Goal: Task Accomplishment & Management: Manage account settings

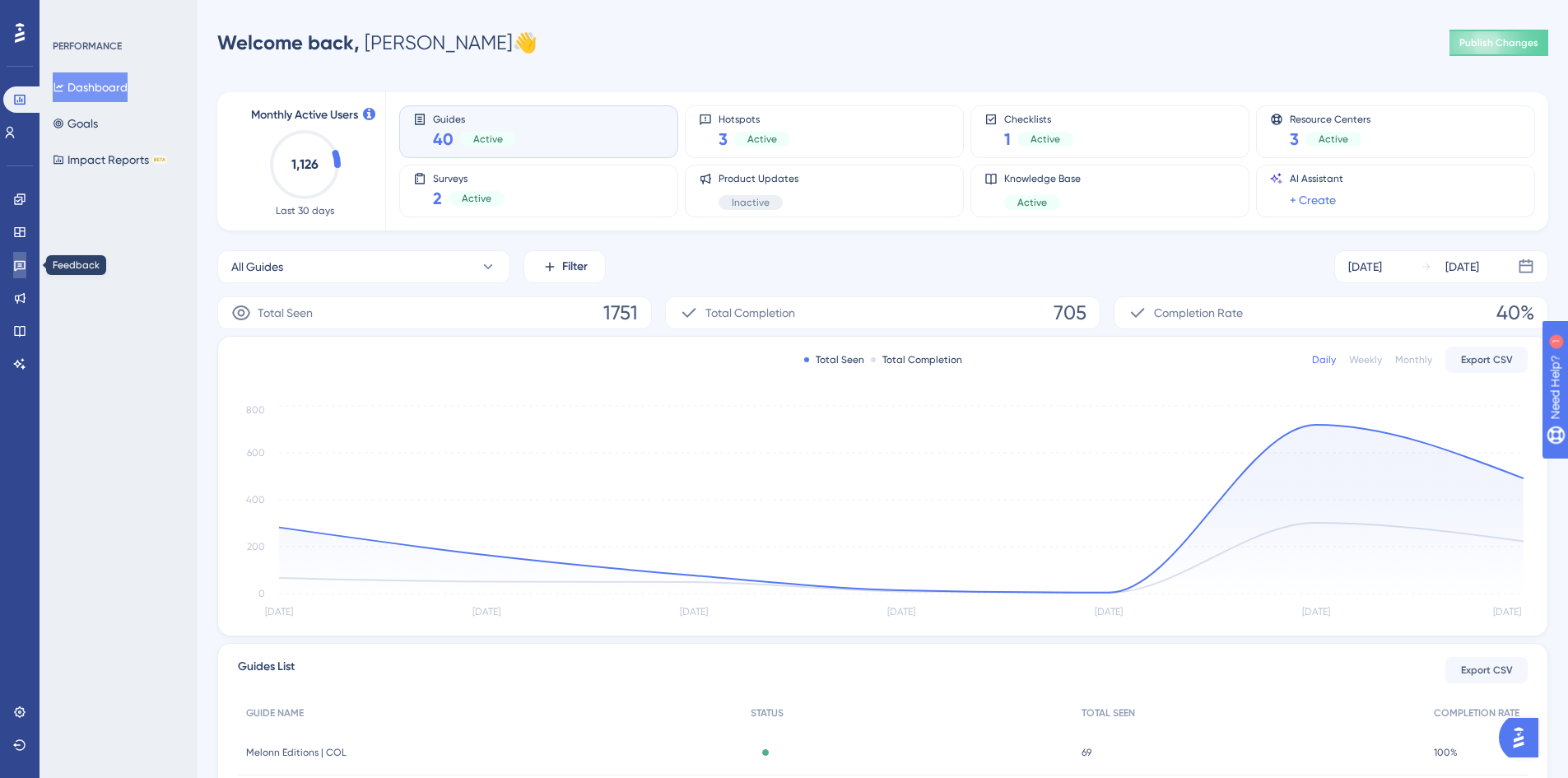
click at [21, 272] on link at bounding box center [19, 265] width 13 height 26
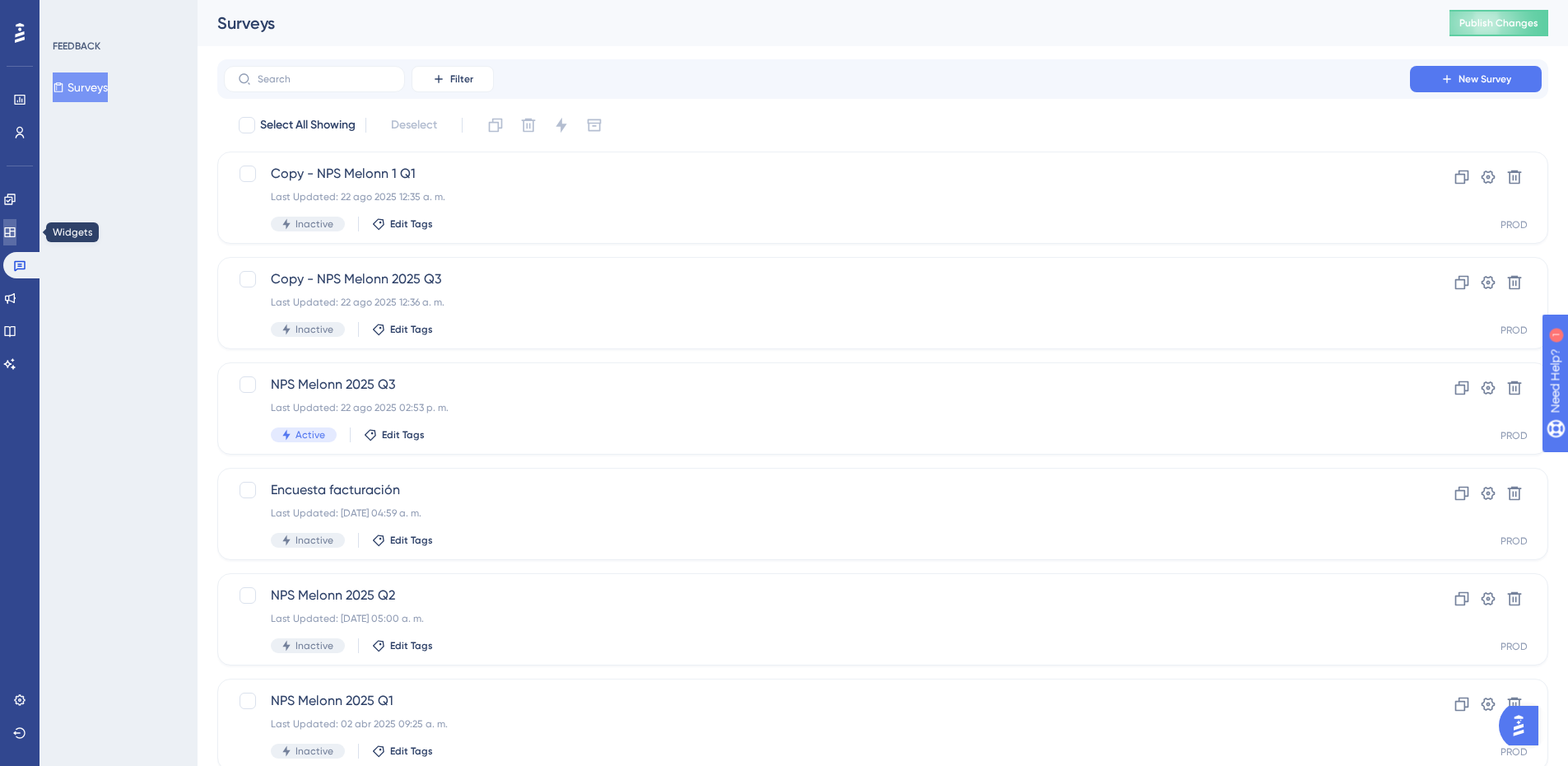
click at [17, 238] on icon at bounding box center [10, 232] width 13 height 13
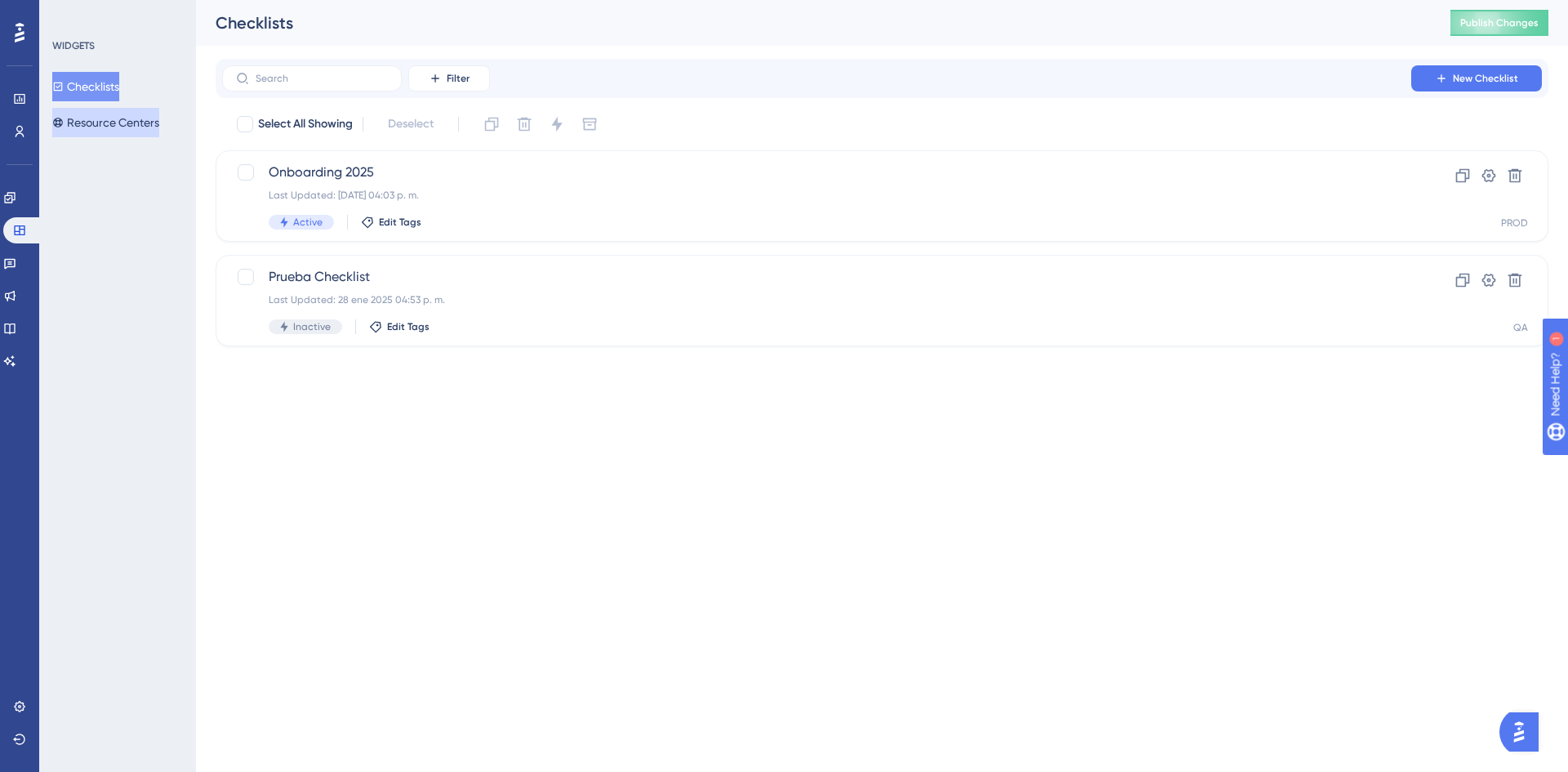
click at [116, 125] on button "Resource Centers" at bounding box center [106, 122] width 107 height 30
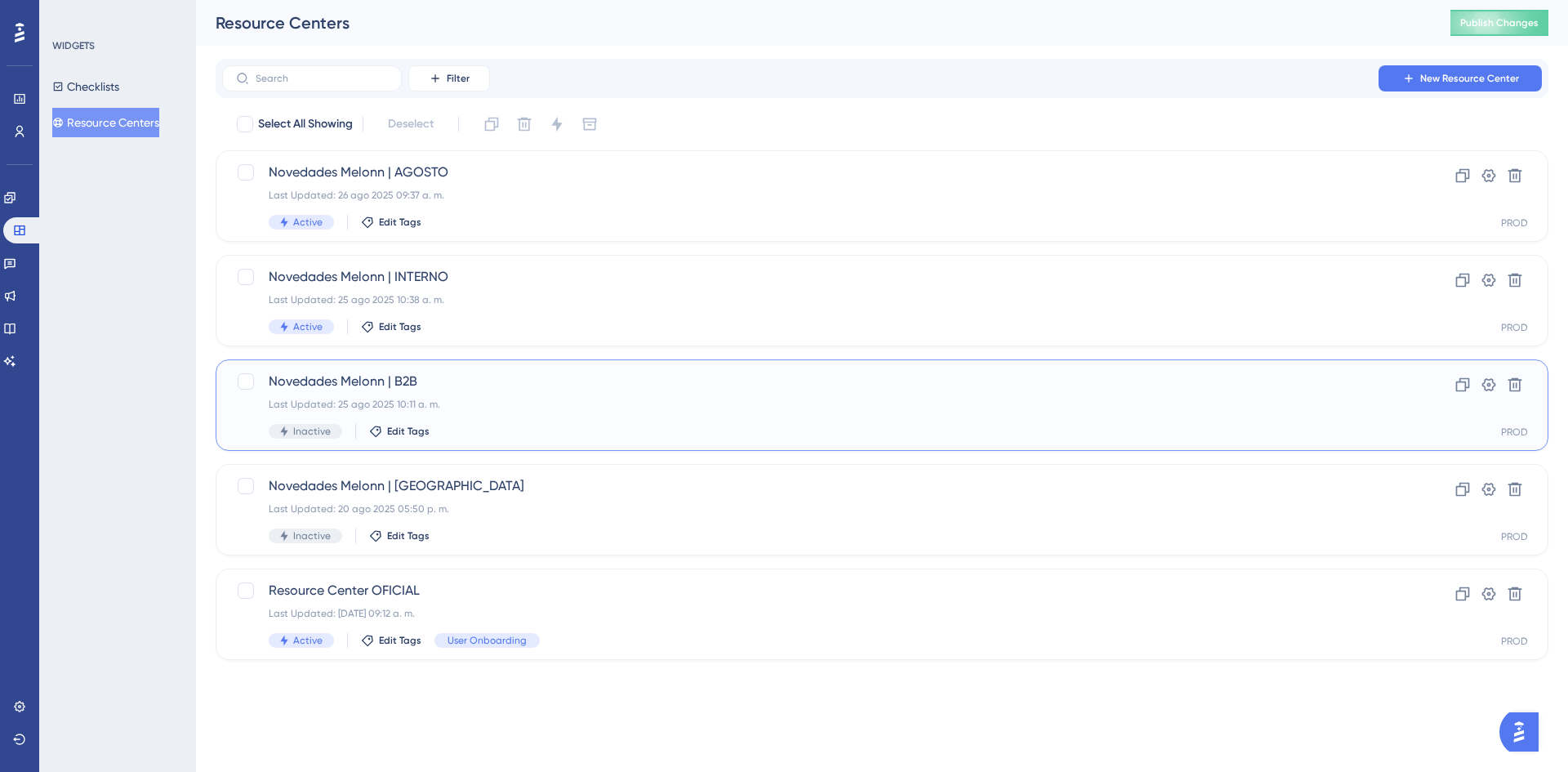
click at [457, 422] on div "Novedades Melonn | B2B Last Updated: 25 ago 2025 10:11 a. m. Inactive Edit Tags" at bounding box center [816, 405] width 1096 height 67
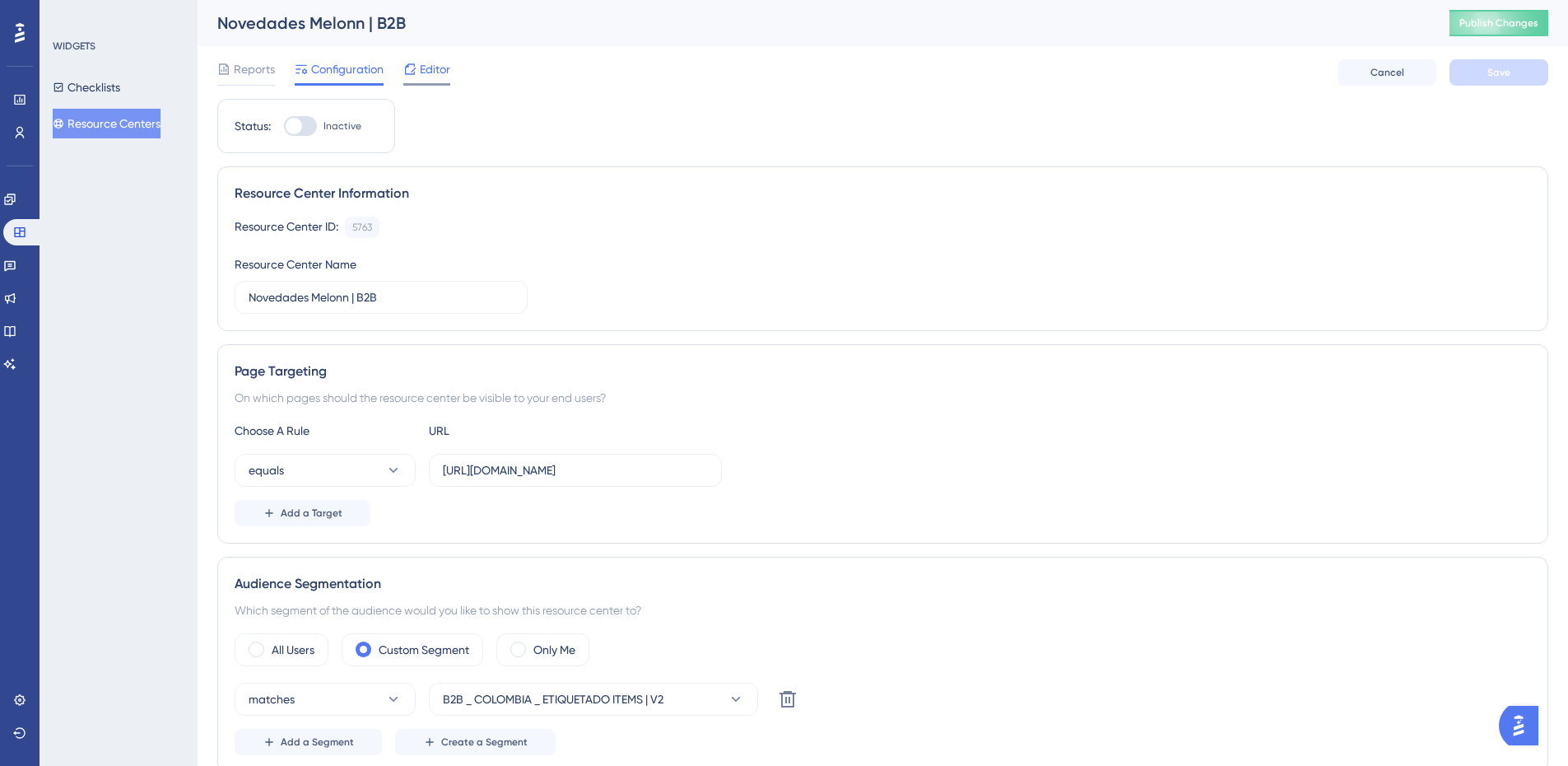
click at [428, 69] on span "Editor" at bounding box center [434, 69] width 31 height 19
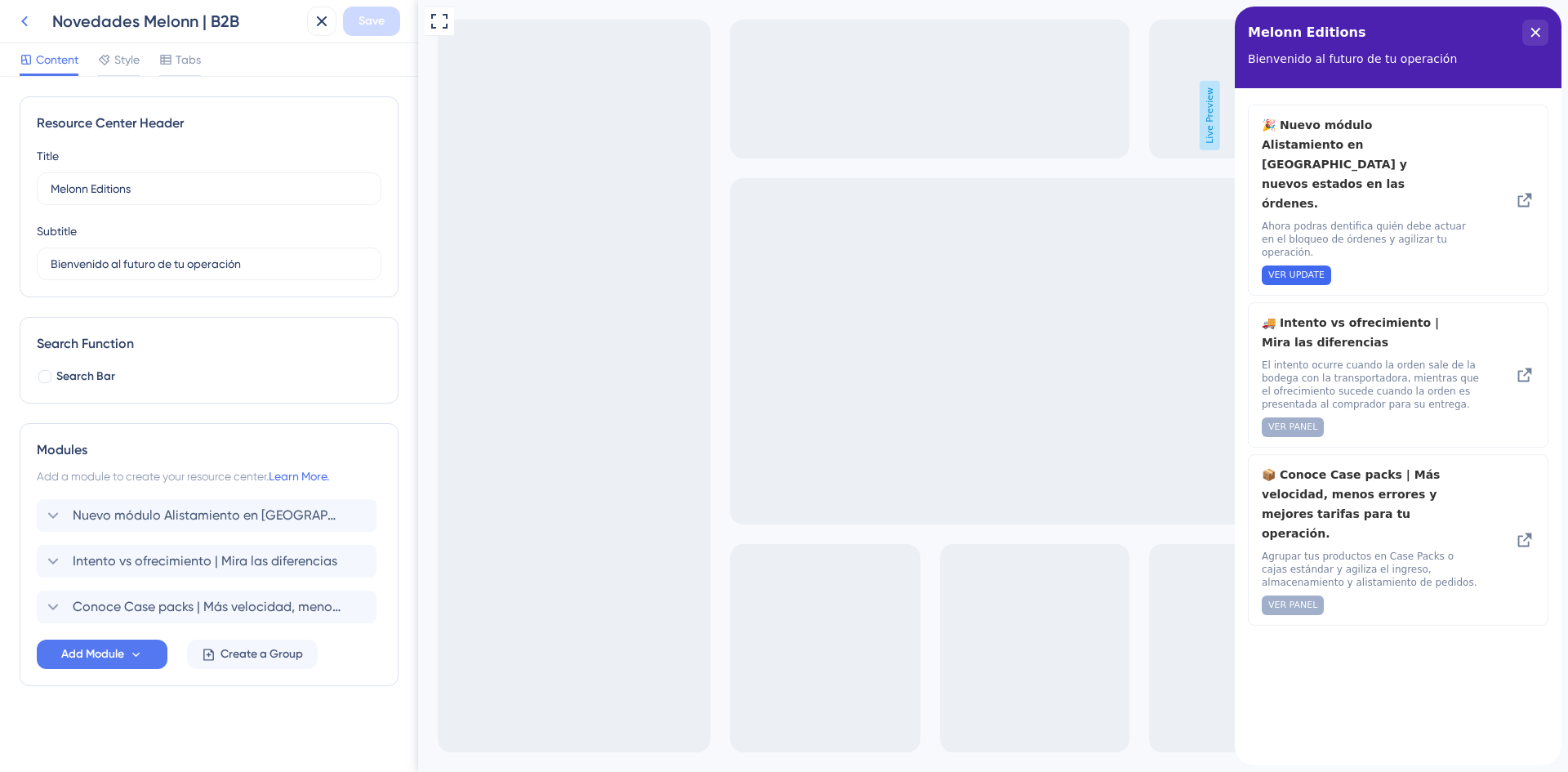
click at [30, 18] on icon at bounding box center [24, 21] width 19 height 19
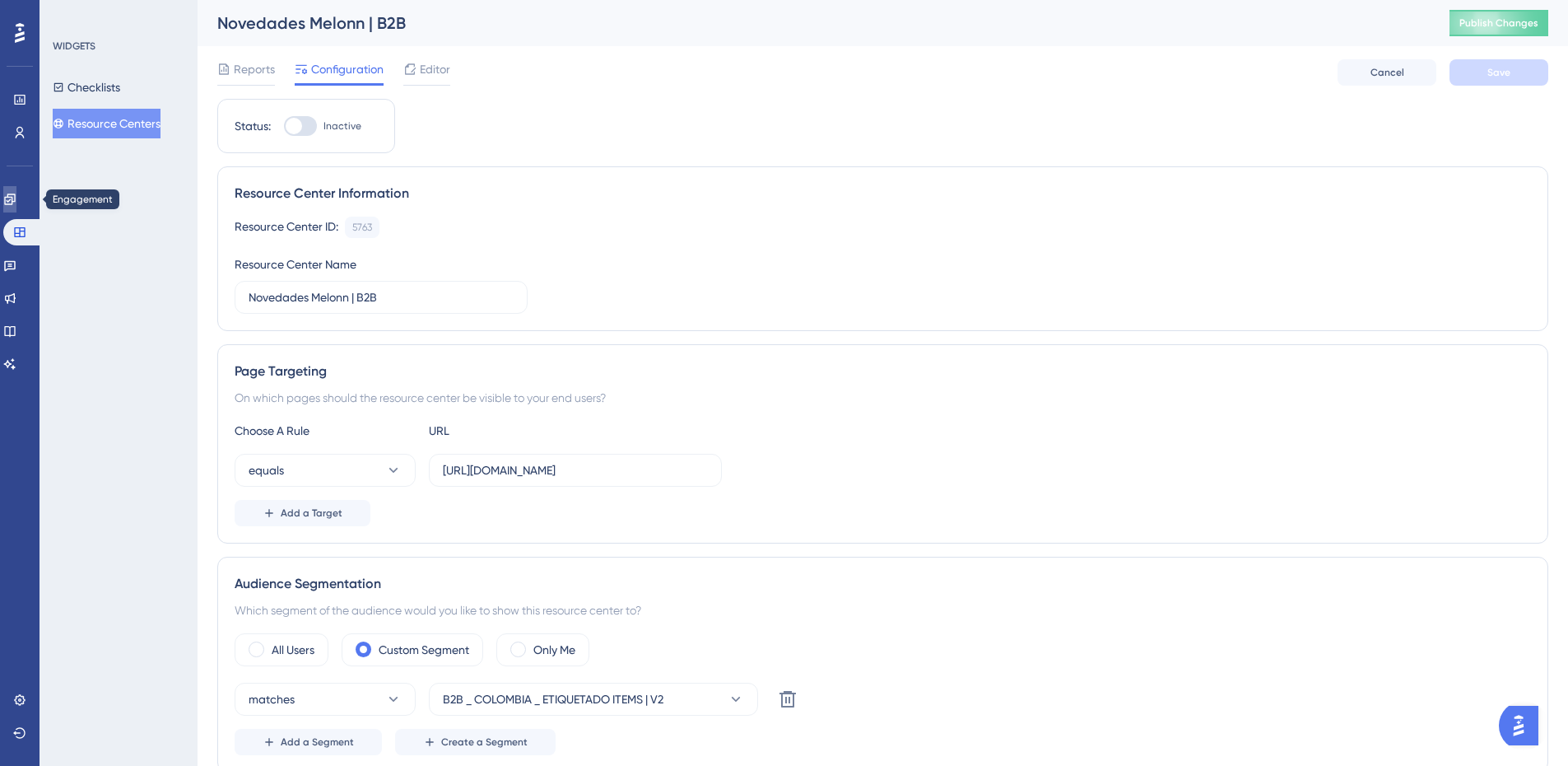
click at [15, 194] on icon at bounding box center [10, 199] width 11 height 11
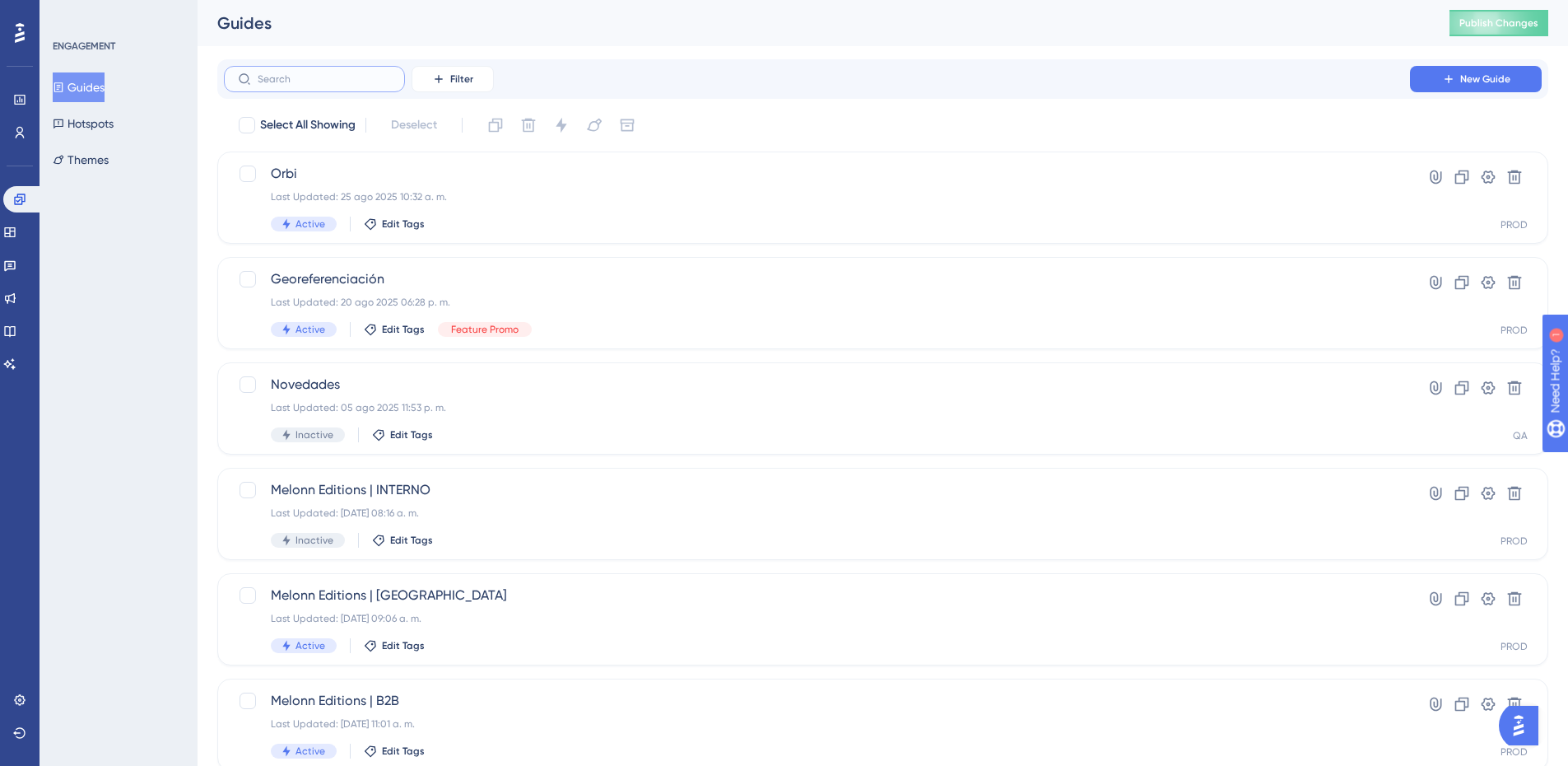
click at [307, 78] on input "text" at bounding box center [323, 78] width 133 height 11
type input "a"
click at [85, 113] on button "Hotspots" at bounding box center [83, 123] width 61 height 30
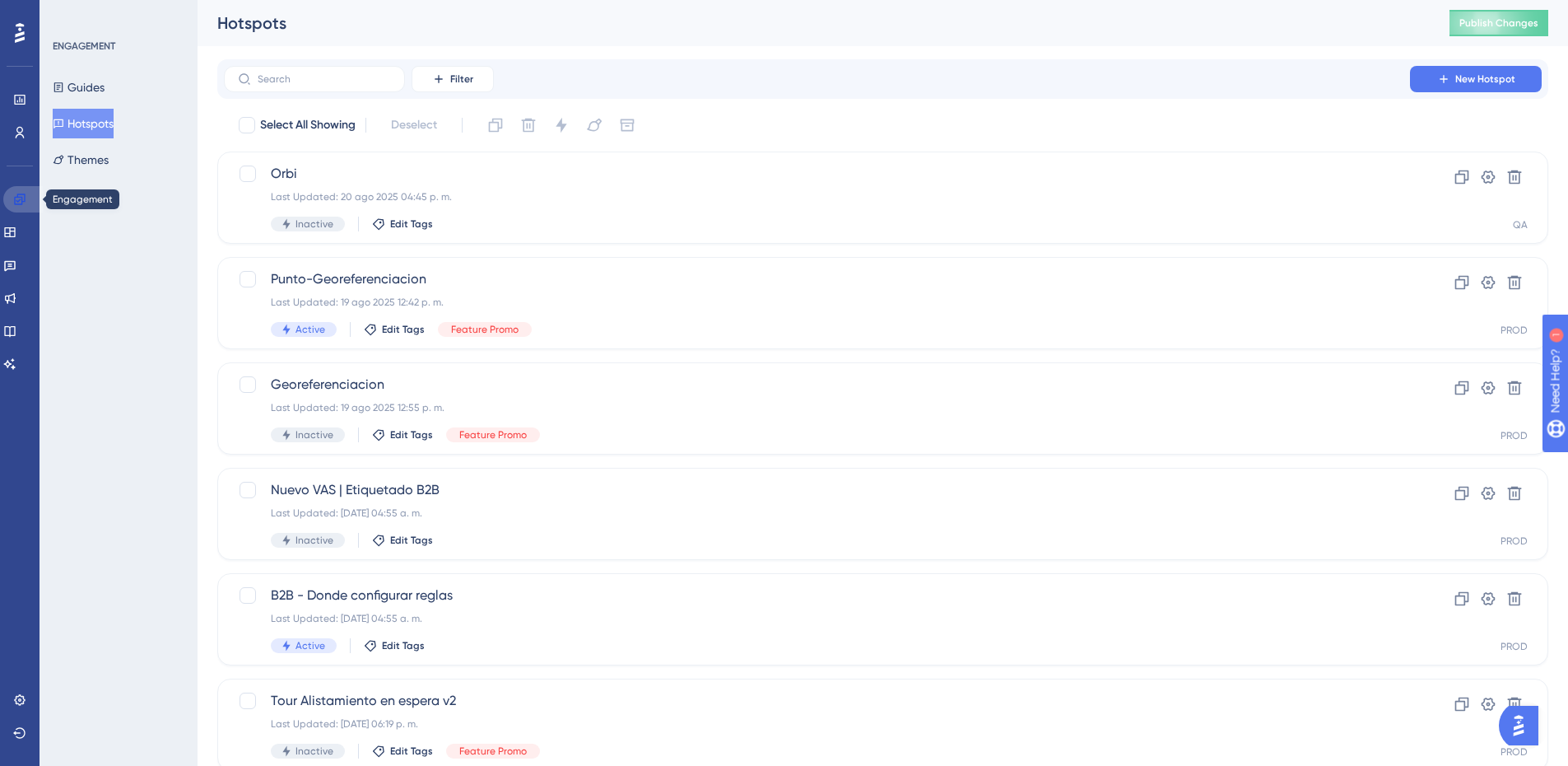
click at [28, 196] on link at bounding box center [23, 199] width 40 height 26
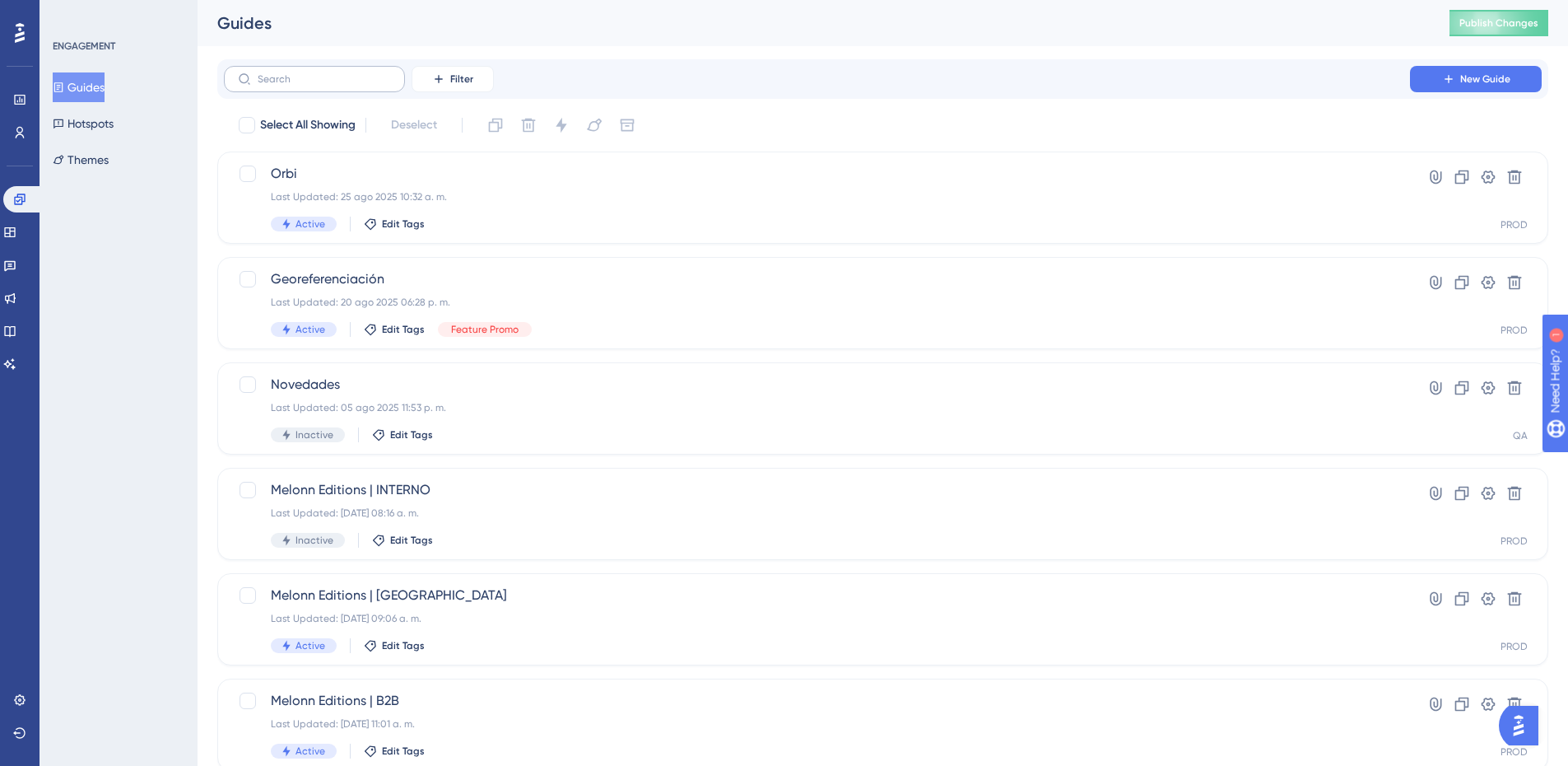
click at [314, 72] on label at bounding box center [314, 79] width 181 height 26
click at [314, 73] on input "text" at bounding box center [323, 78] width 133 height 11
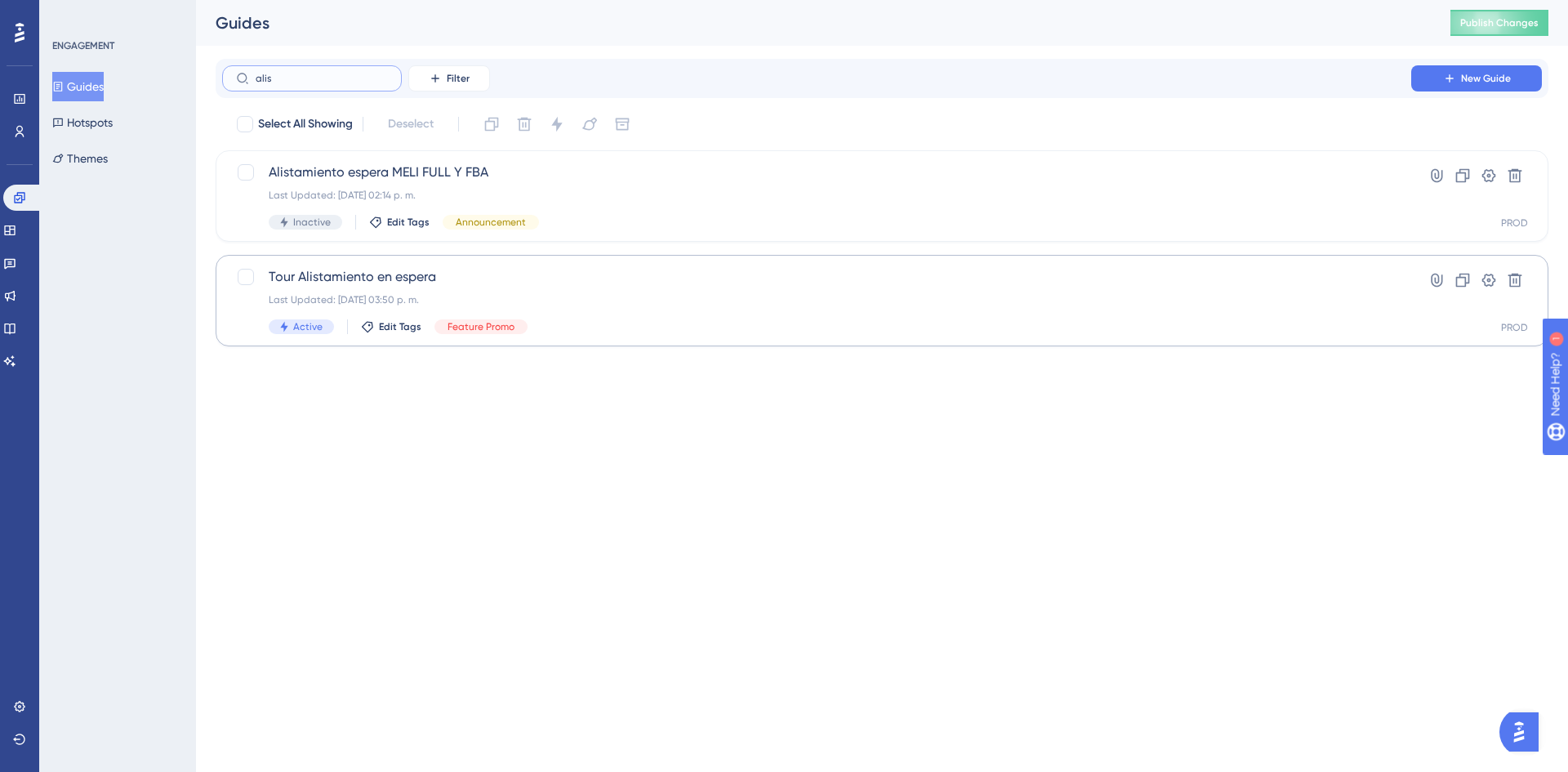
type input "alis"
click at [552, 300] on div "Last Updated: 17 jul 2025 03:50 p. m." at bounding box center [816, 299] width 1096 height 13
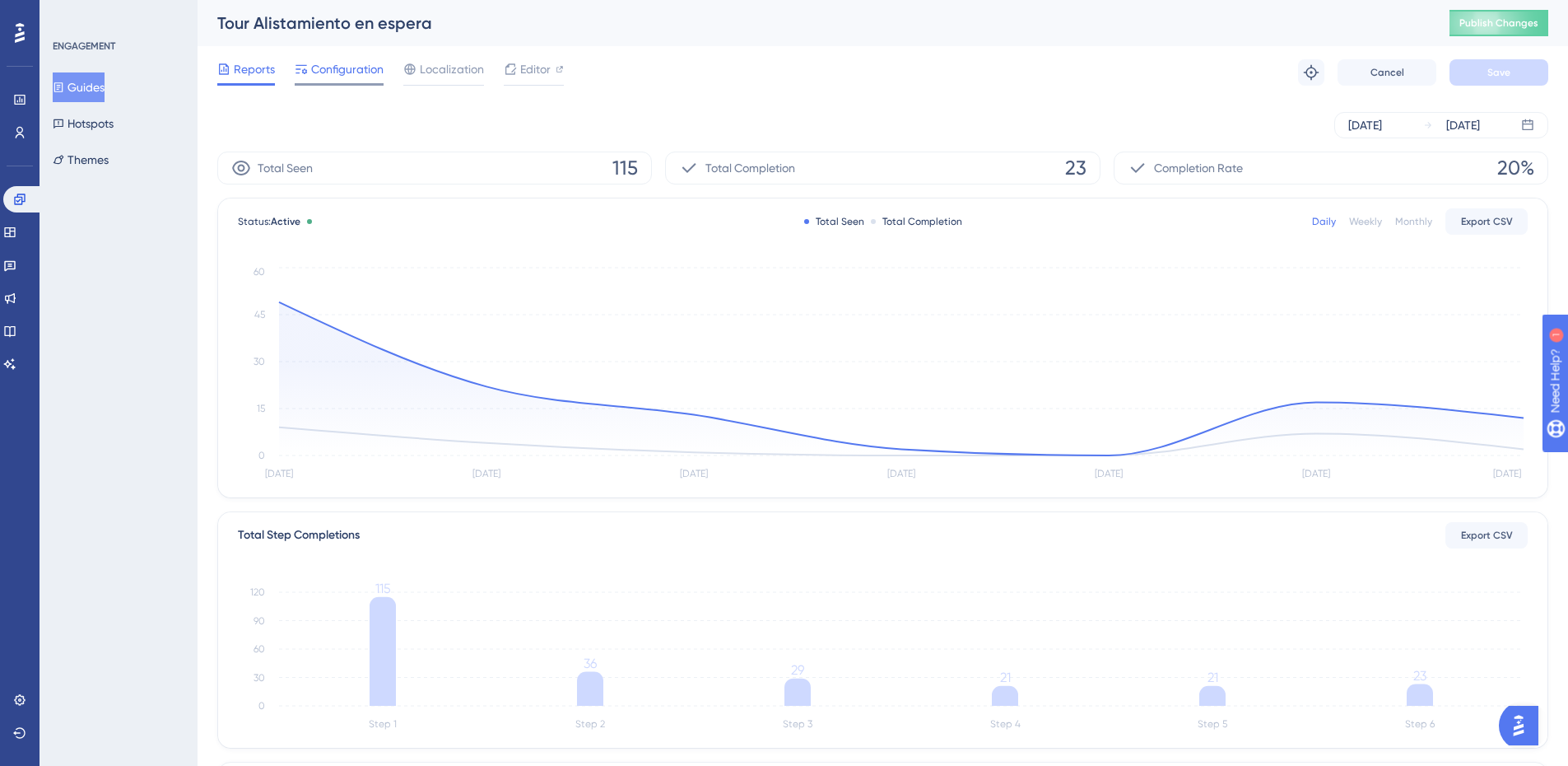
click at [341, 75] on span "Configuration" at bounding box center [347, 69] width 72 height 19
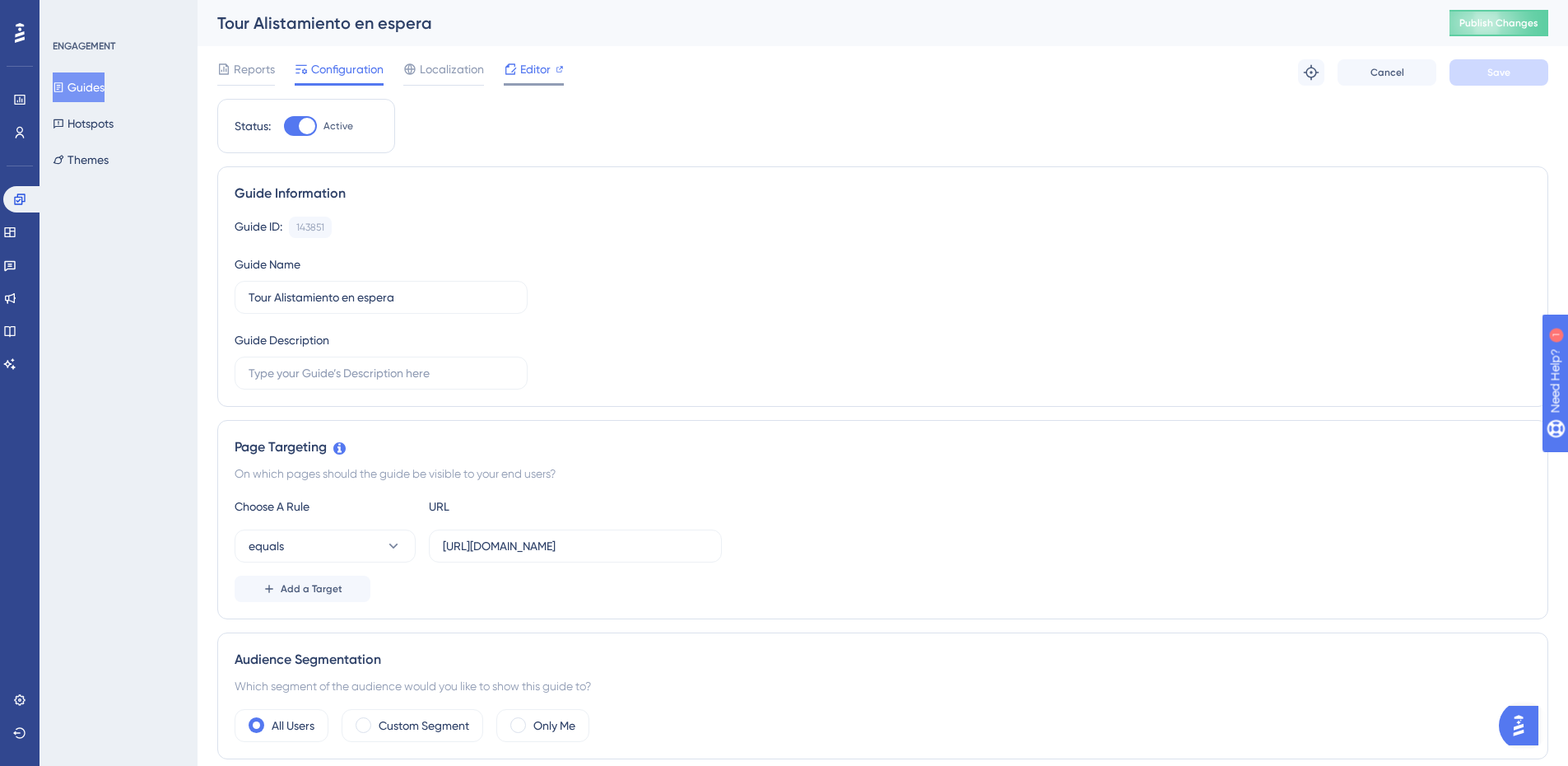
click at [536, 71] on span "Editor" at bounding box center [535, 69] width 31 height 19
click at [99, 79] on button "Guides" at bounding box center [78, 87] width 52 height 30
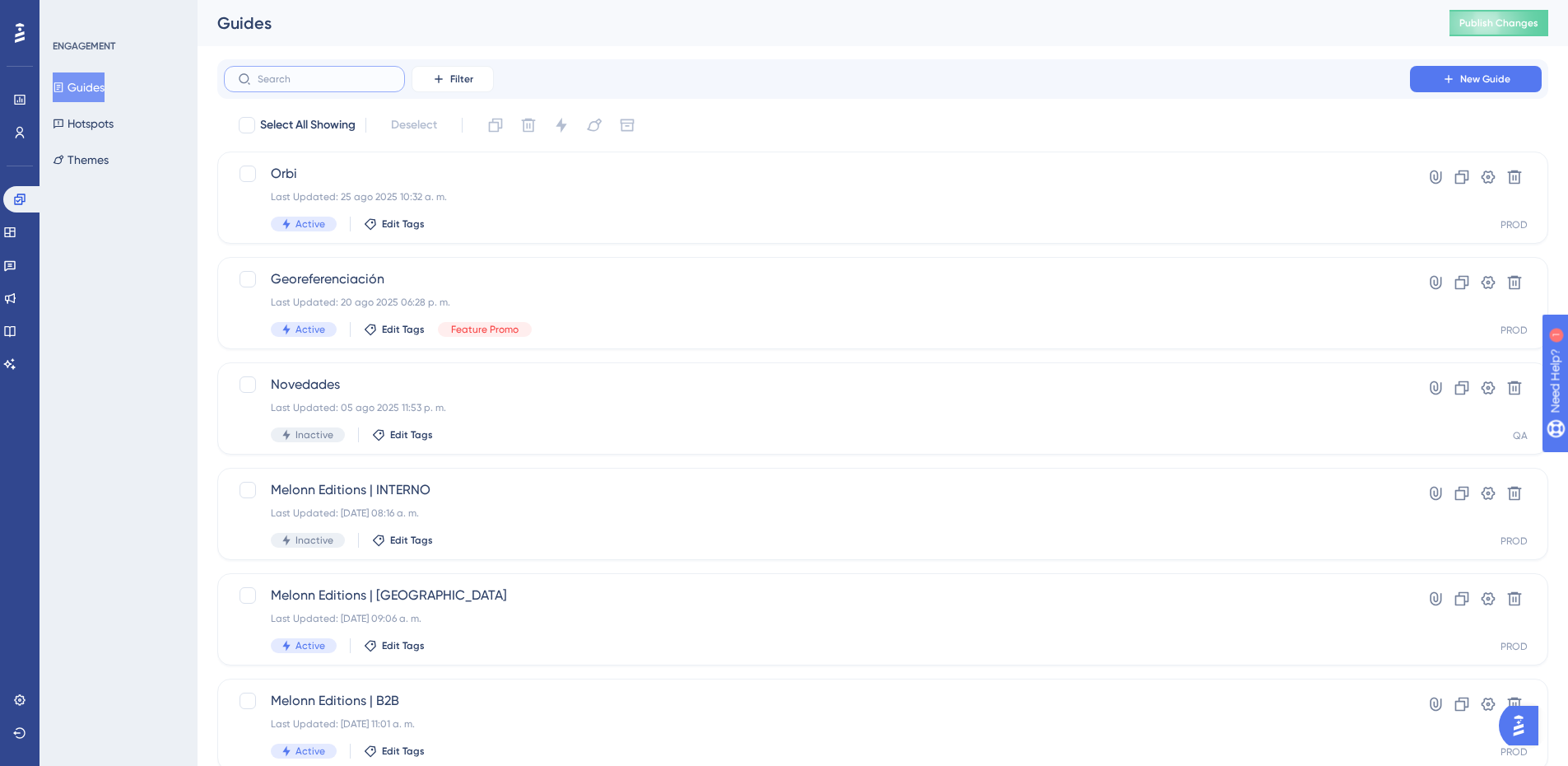
click at [311, 80] on input "text" at bounding box center [323, 78] width 133 height 11
type input "ET"
checkbox input "true"
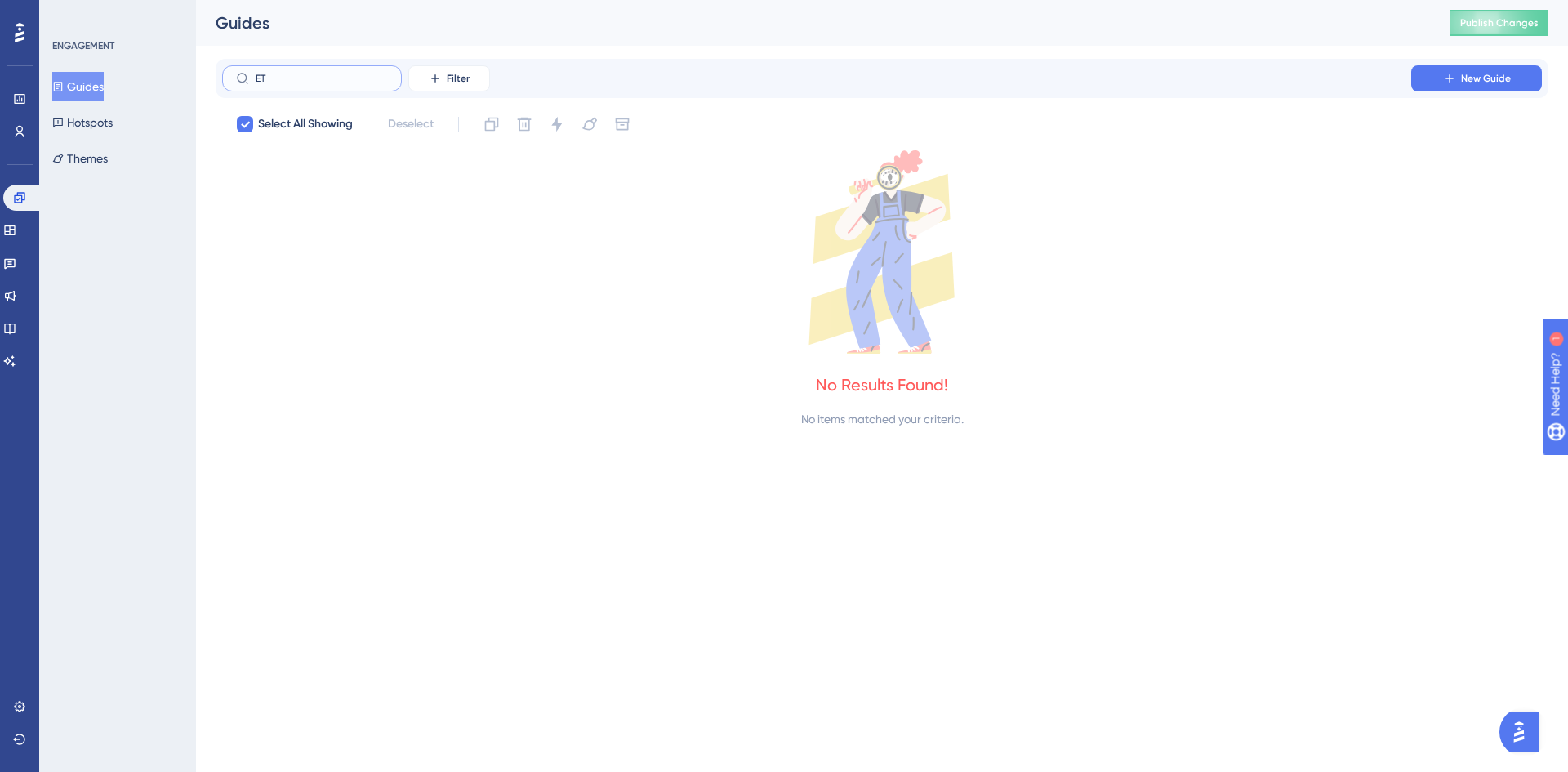
type input "E"
checkbox input "false"
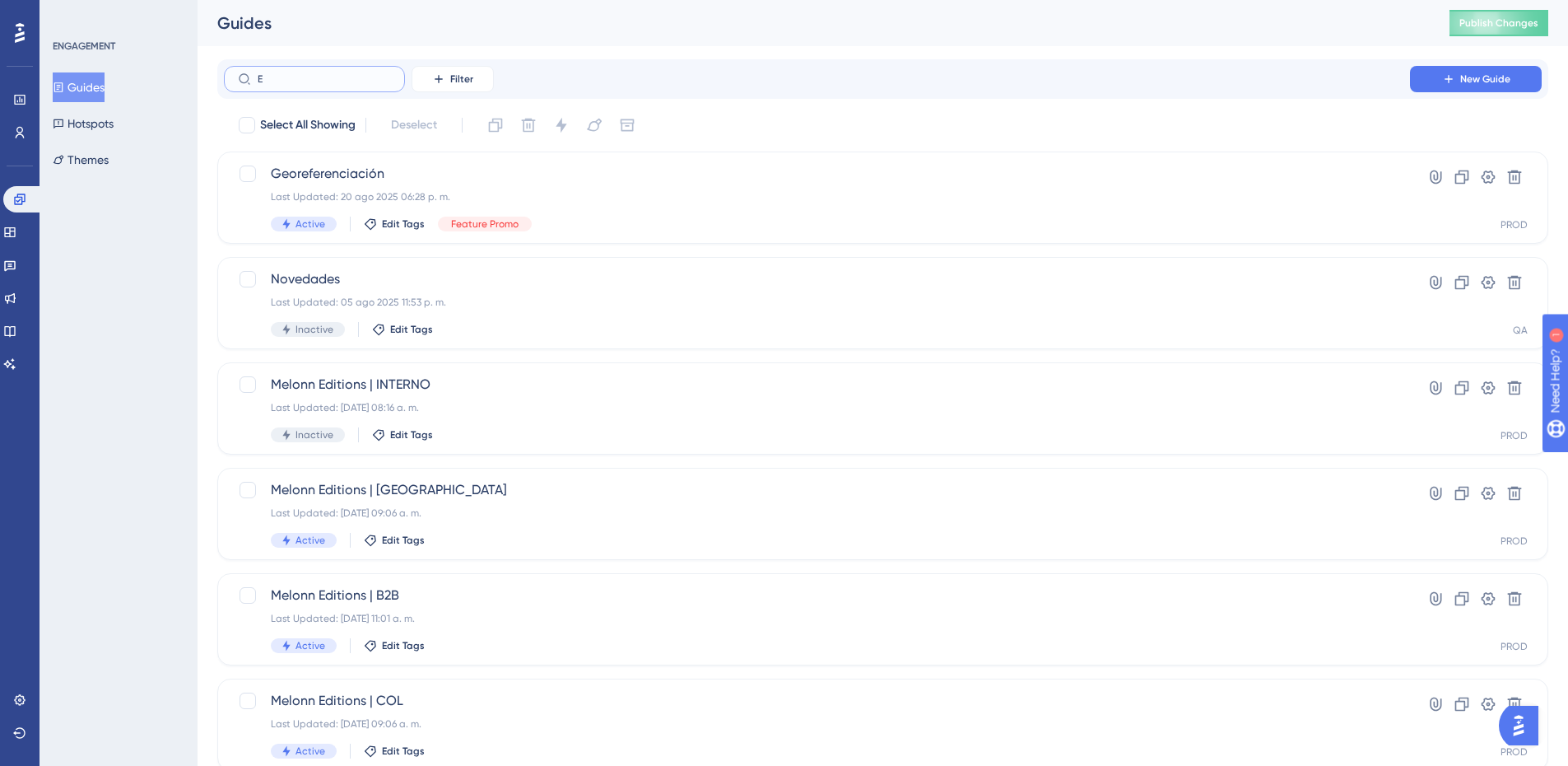
type input "ET"
checkbox input "true"
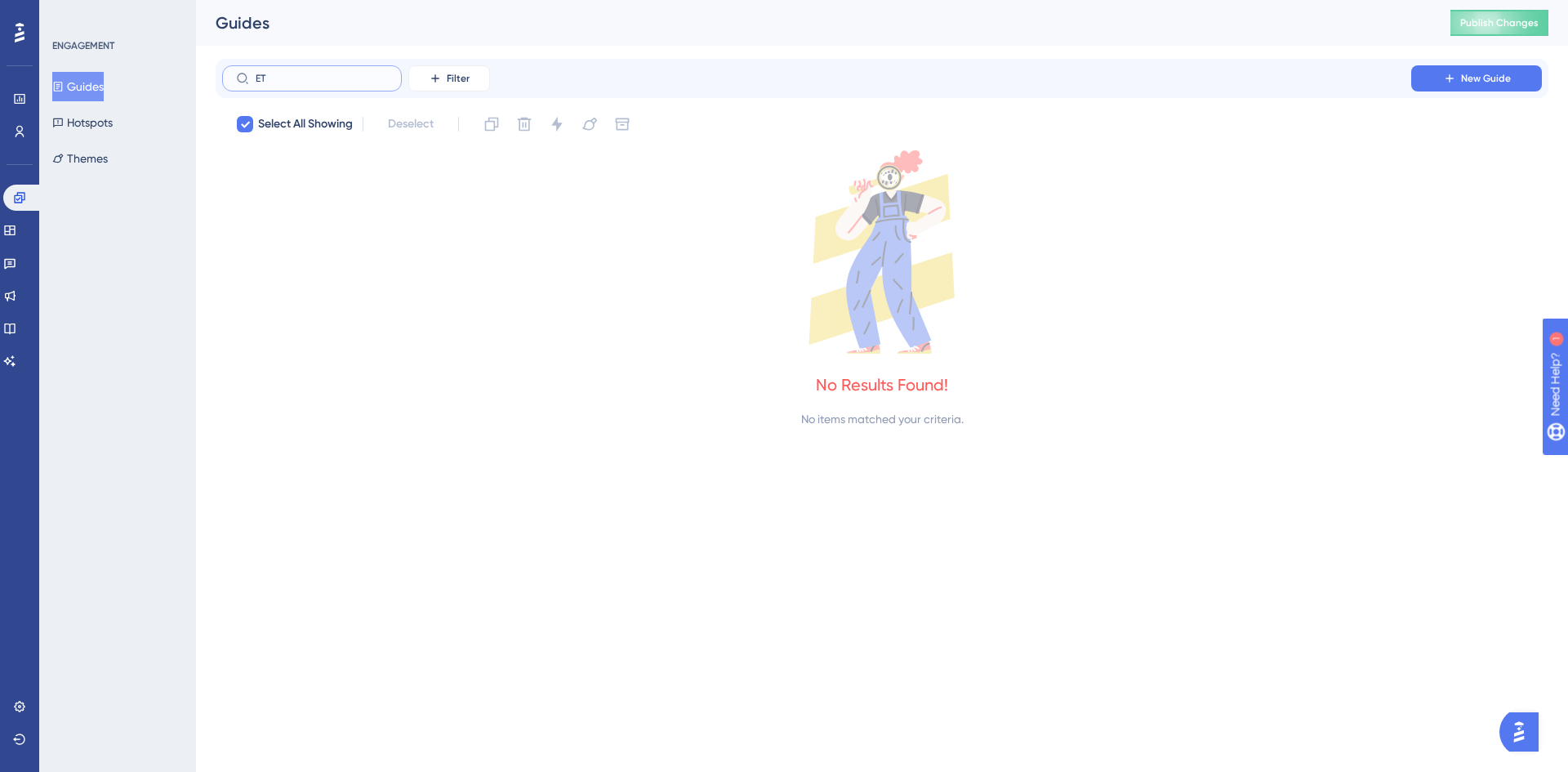
type input "E"
checkbox input "false"
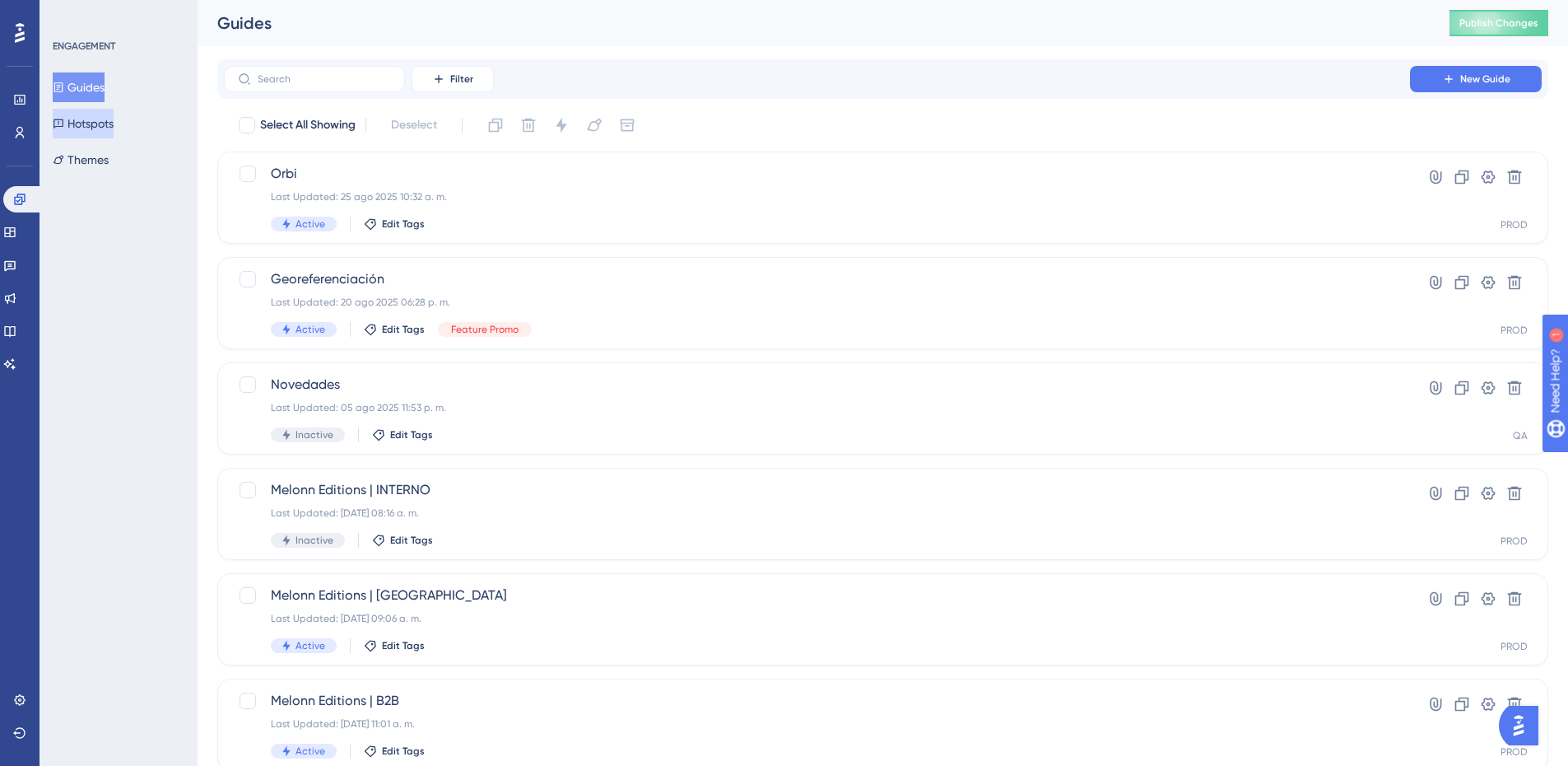
click at [100, 131] on button "Hotspots" at bounding box center [83, 123] width 61 height 30
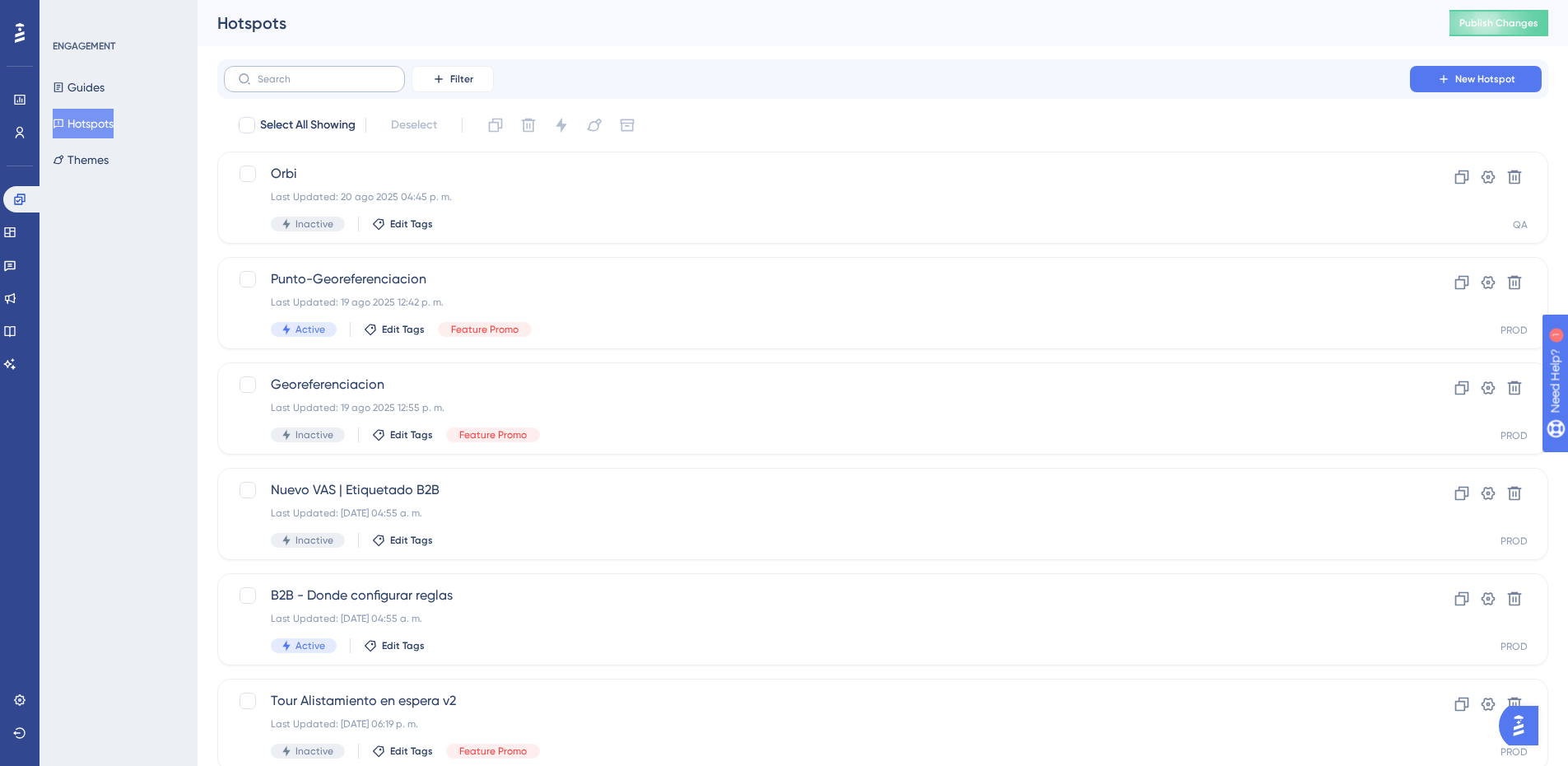
click at [317, 90] on label at bounding box center [314, 79] width 181 height 26
click at [317, 85] on input "text" at bounding box center [323, 78] width 133 height 11
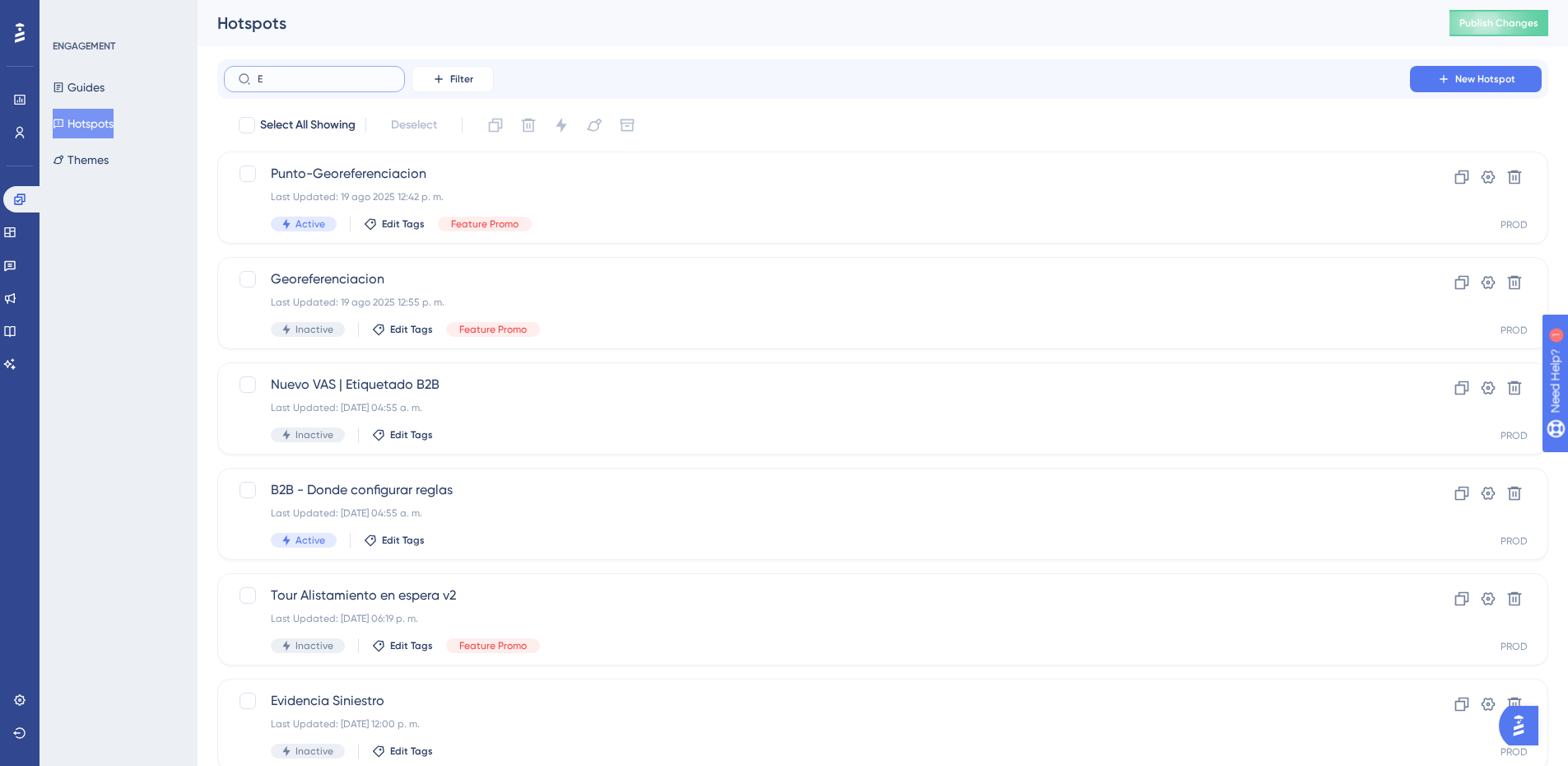
type input "ET"
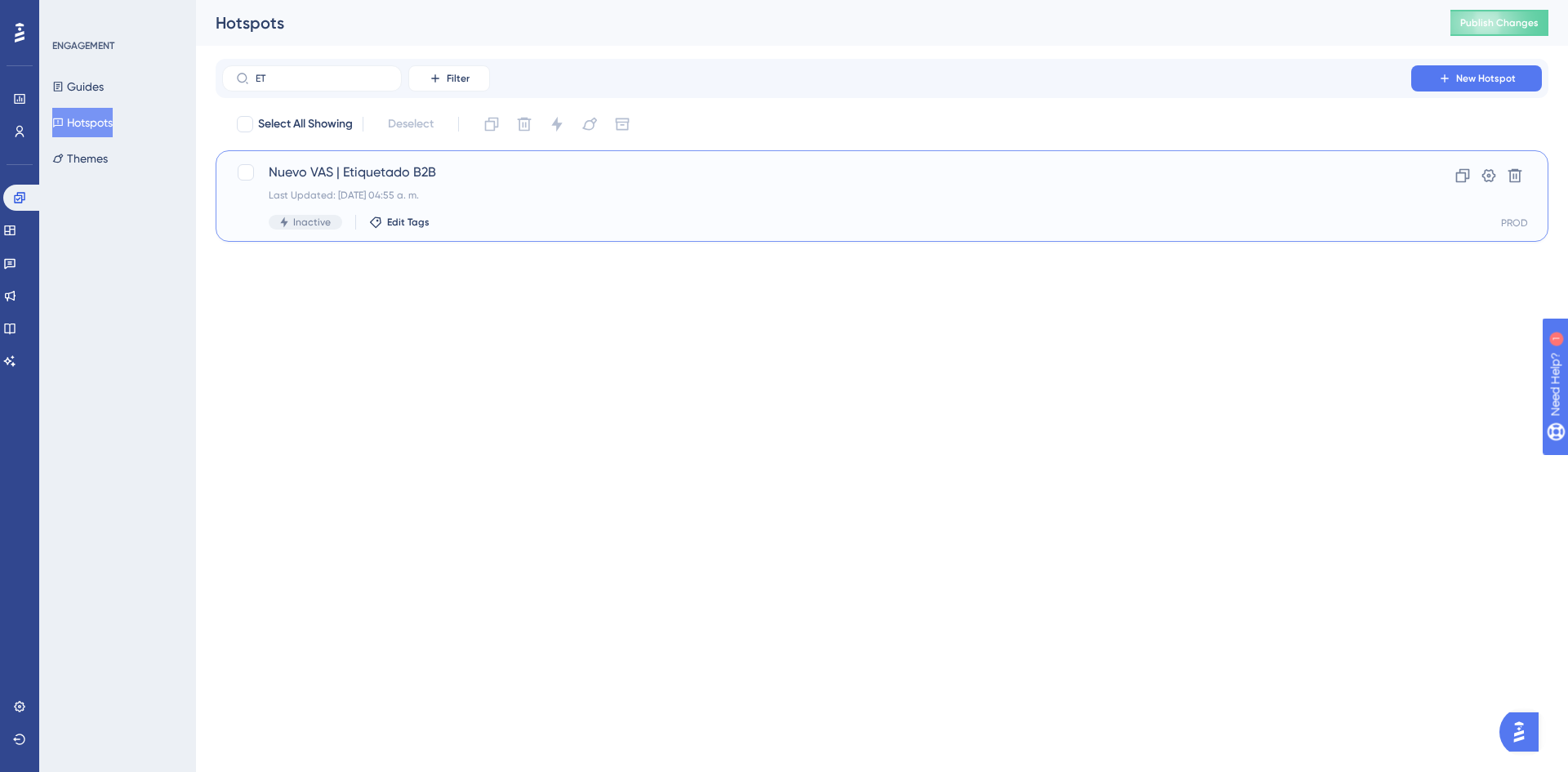
click at [446, 178] on span "Nuevo VAS | Etiquetado B2B" at bounding box center [816, 172] width 1096 height 19
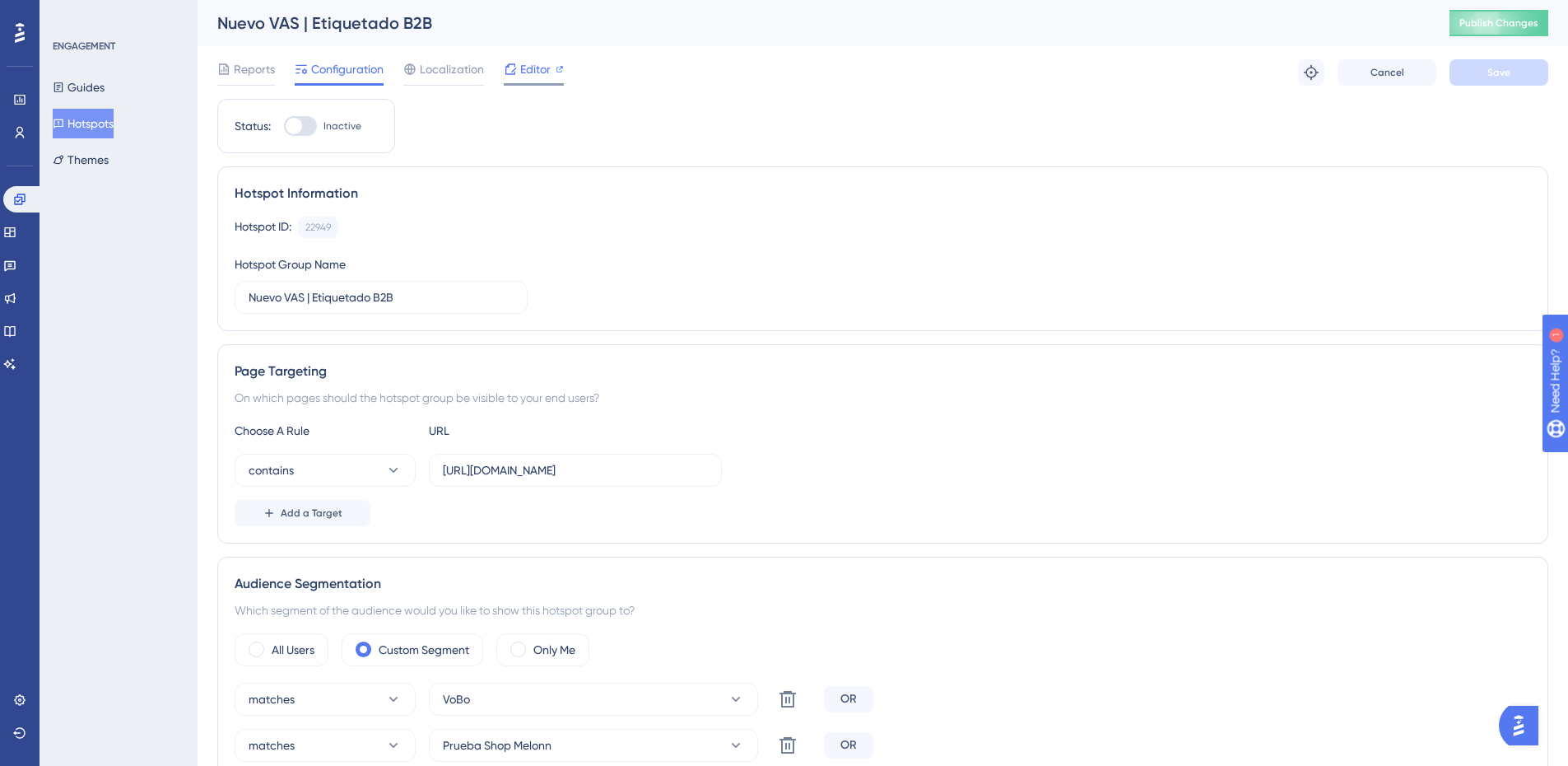
click at [532, 79] on div "Editor" at bounding box center [534, 72] width 60 height 26
